Goal: Task Accomplishment & Management: Manage account settings

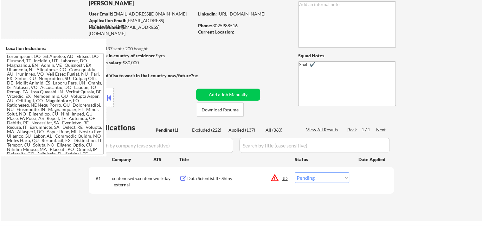
scroll to position [95, 0]
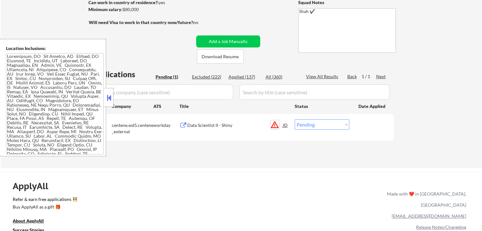
click at [272, 126] on button "warning_amber" at bounding box center [274, 124] width 9 height 9
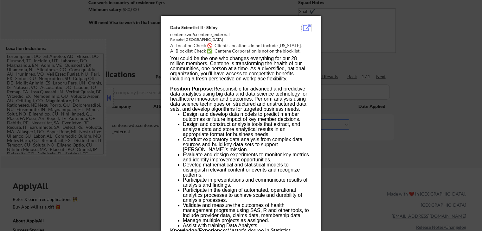
click at [308, 29] on button at bounding box center [307, 28] width 10 height 8
click at [375, 80] on div at bounding box center [241, 115] width 482 height 231
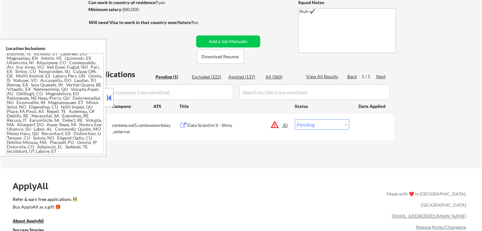
scroll to position [0, 0]
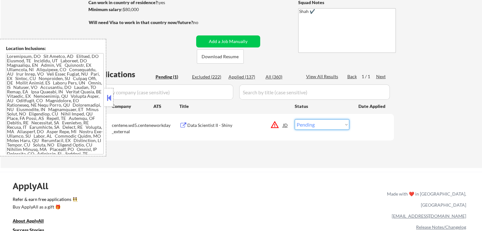
click at [336, 123] on select "Choose an option... Pending Applied Excluded (Questions) Excluded (Expired) Exc…" at bounding box center [322, 124] width 54 height 10
click at [295, 119] on select "Choose an option... Pending Applied Excluded (Questions) Excluded (Expired) Exc…" at bounding box center [322, 124] width 54 height 10
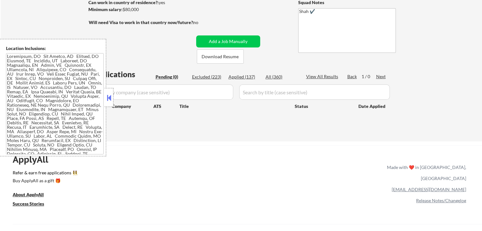
click at [239, 75] on div "Applied (137)" at bounding box center [244, 77] width 32 height 6
select select ""applied""
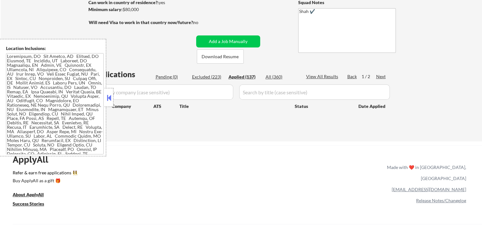
select select ""applied""
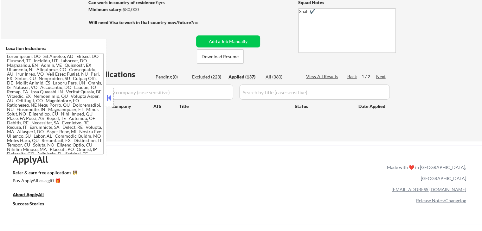
select select ""applied""
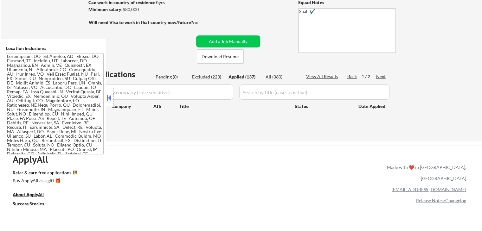
select select ""applied""
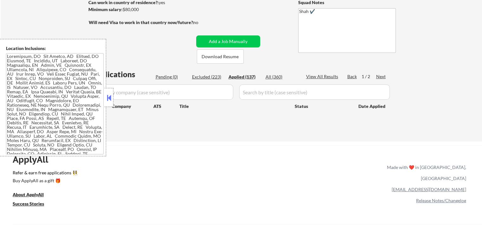
select select ""applied""
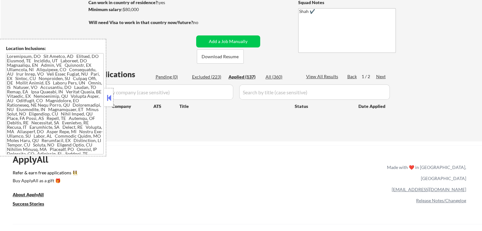
select select ""applied""
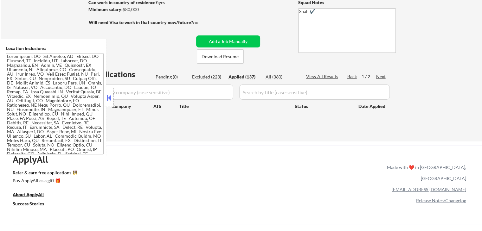
select select ""applied""
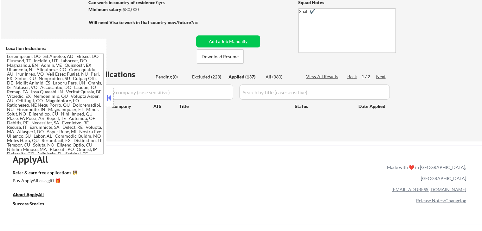
select select ""applied""
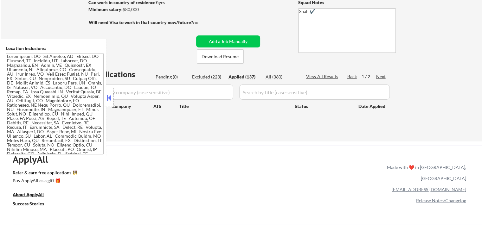
select select ""applied""
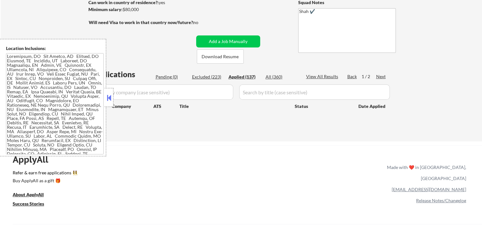
select select ""applied""
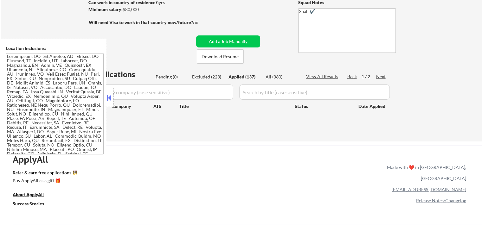
select select ""applied""
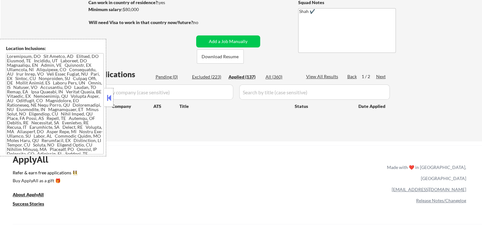
select select ""applied""
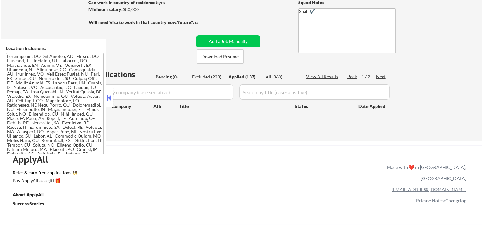
select select ""applied""
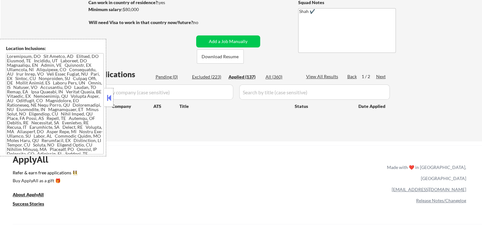
select select ""applied""
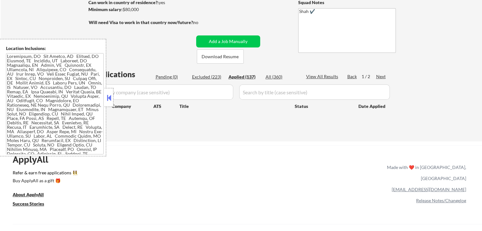
select select ""applied""
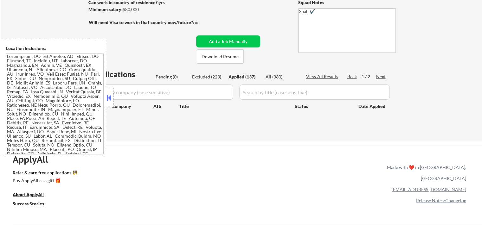
select select ""applied""
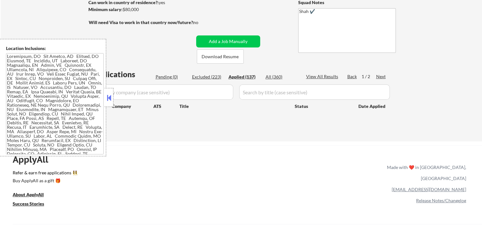
select select ""applied""
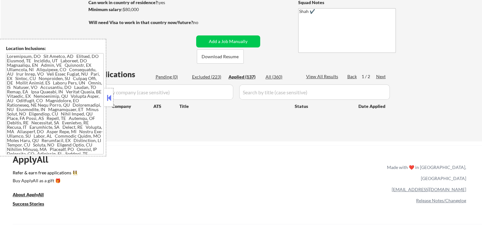
select select ""applied""
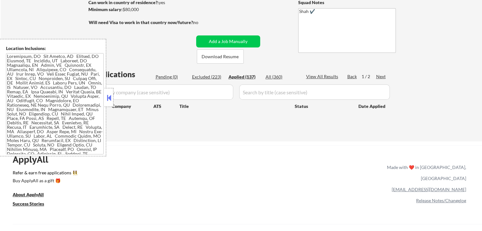
select select ""applied""
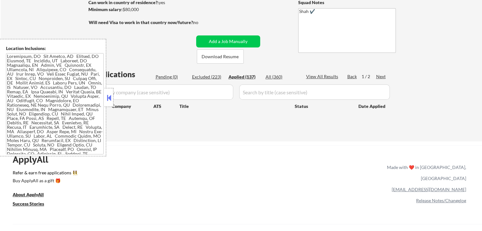
select select ""applied""
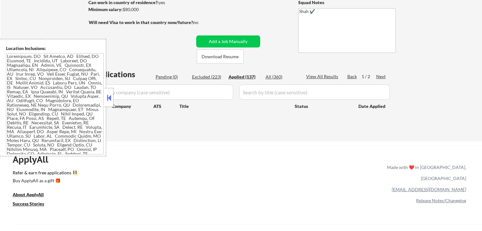
select select ""applied""
